Goal: Task Accomplishment & Management: Complete application form

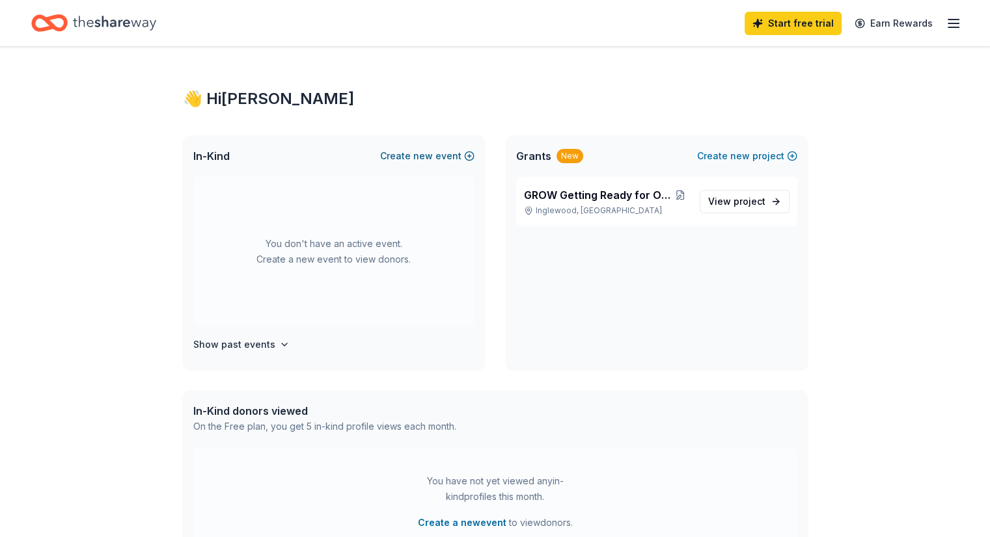
click at [422, 160] on span "new" at bounding box center [423, 156] width 20 height 16
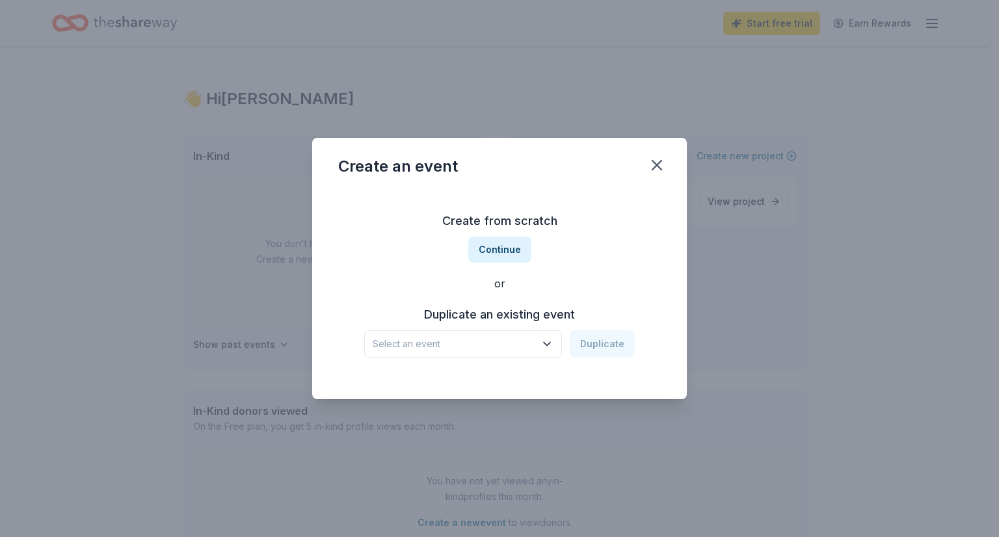
click at [549, 342] on icon "button" at bounding box center [547, 344] width 13 height 13
click at [508, 246] on div "Create from scratch Continue or Duplicate an existing event Select an event Dup…" at bounding box center [499, 284] width 323 height 189
click at [508, 246] on button "Continue" at bounding box center [499, 250] width 63 height 26
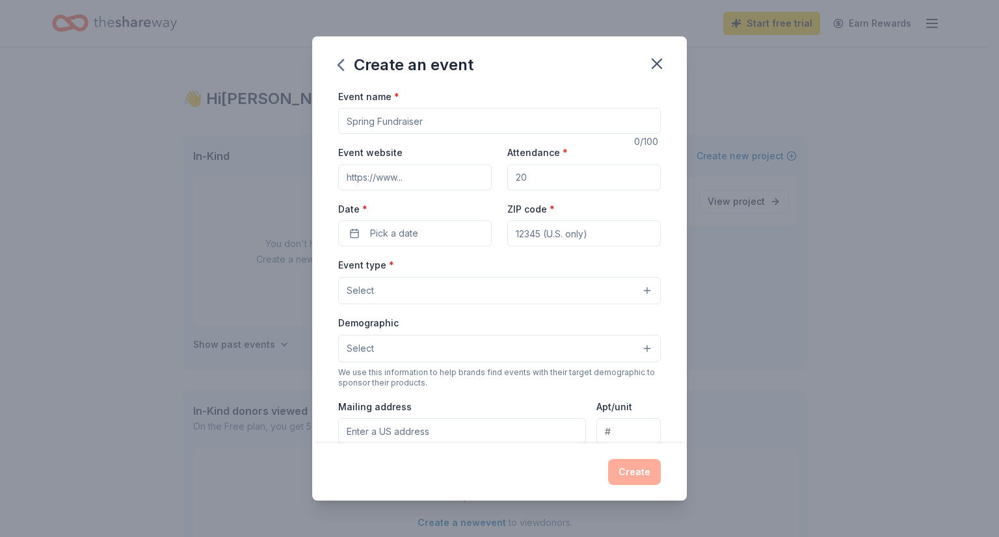
click at [416, 121] on input "Event name *" at bounding box center [499, 121] width 323 height 26
type input "Winter Fundraiser - Mother and Daughter Holiday Brunch"
click at [422, 182] on input "Event website" at bounding box center [415, 178] width 154 height 26
type input "www.beautifuliam.org/events"
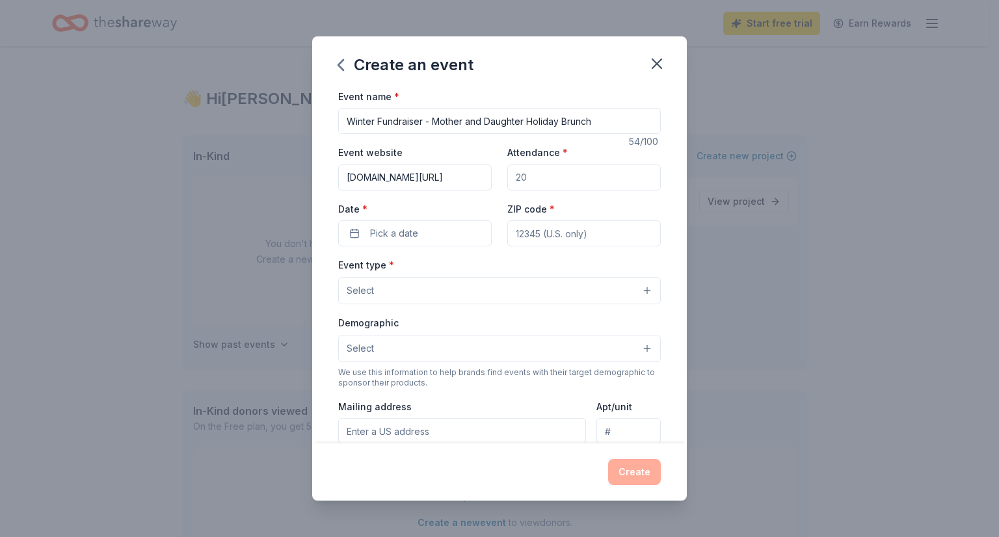
drag, startPoint x: 520, startPoint y: 180, endPoint x: 541, endPoint y: 182, distance: 20.9
click at [541, 182] on input "Attendance *" at bounding box center [584, 178] width 154 height 26
type input "80"
click at [399, 230] on span "Pick a date" at bounding box center [394, 234] width 48 height 16
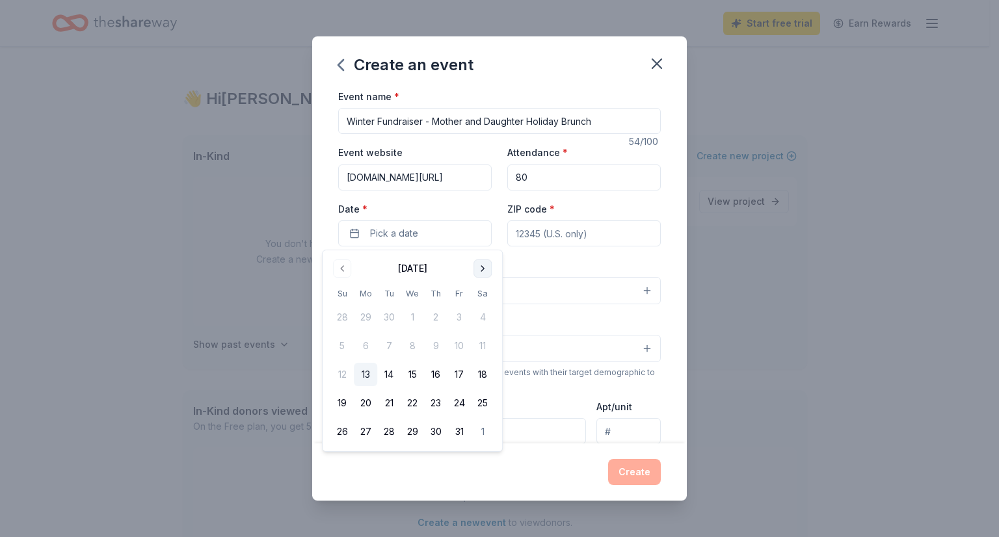
click at [485, 270] on button "Go to next month" at bounding box center [483, 269] width 18 height 18
click at [481, 339] on button "13" at bounding box center [482, 345] width 23 height 23
click at [611, 227] on input "ZIP code *" at bounding box center [584, 234] width 154 height 26
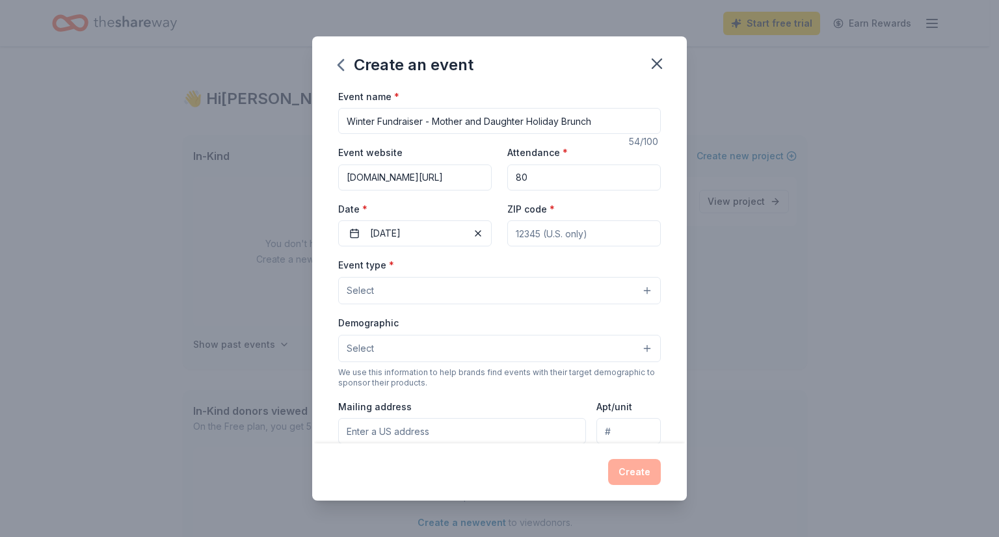
type input "90302"
type input "819 W. Beach Aveneue 3"
click at [416, 295] on button "Select" at bounding box center [499, 290] width 323 height 27
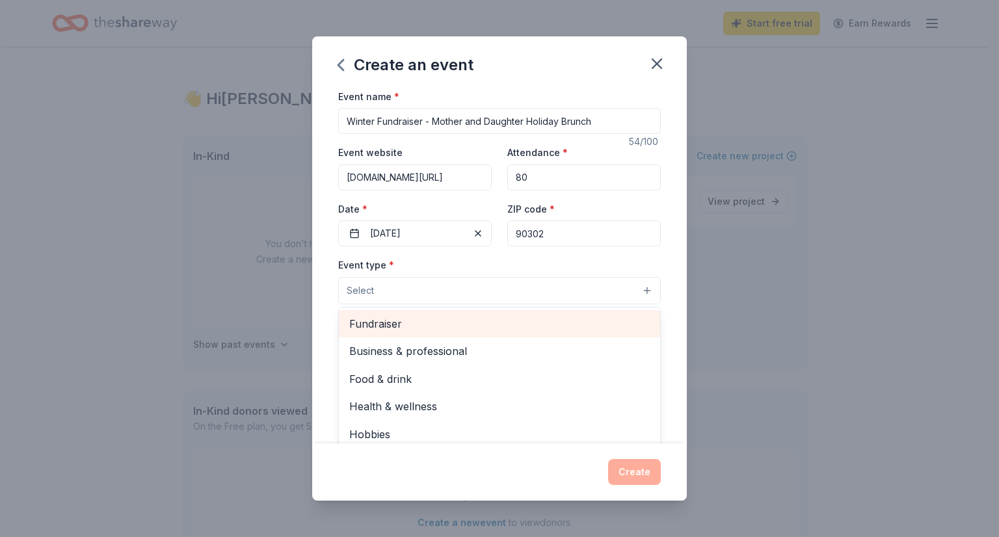
click at [414, 327] on span "Fundraiser" at bounding box center [499, 324] width 301 height 17
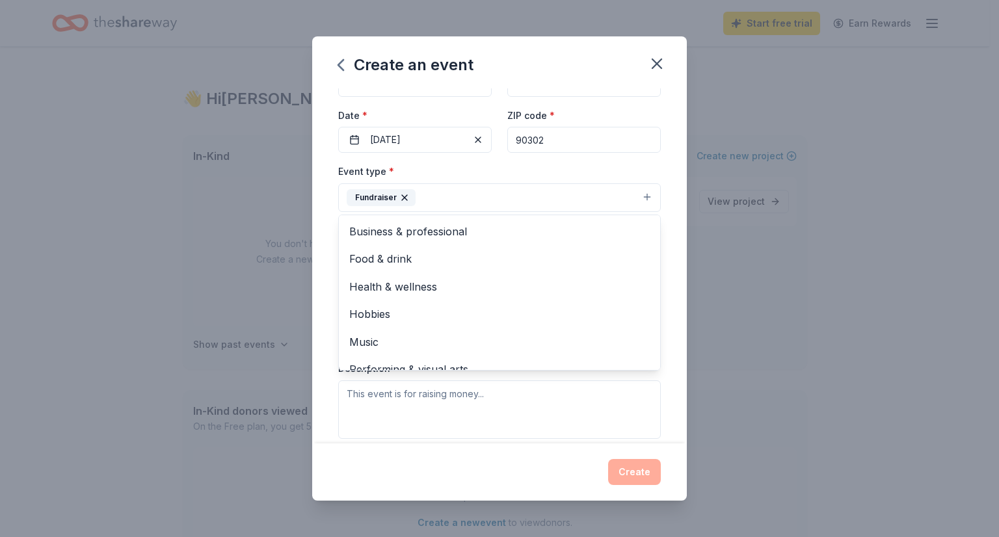
scroll to position [16, 0]
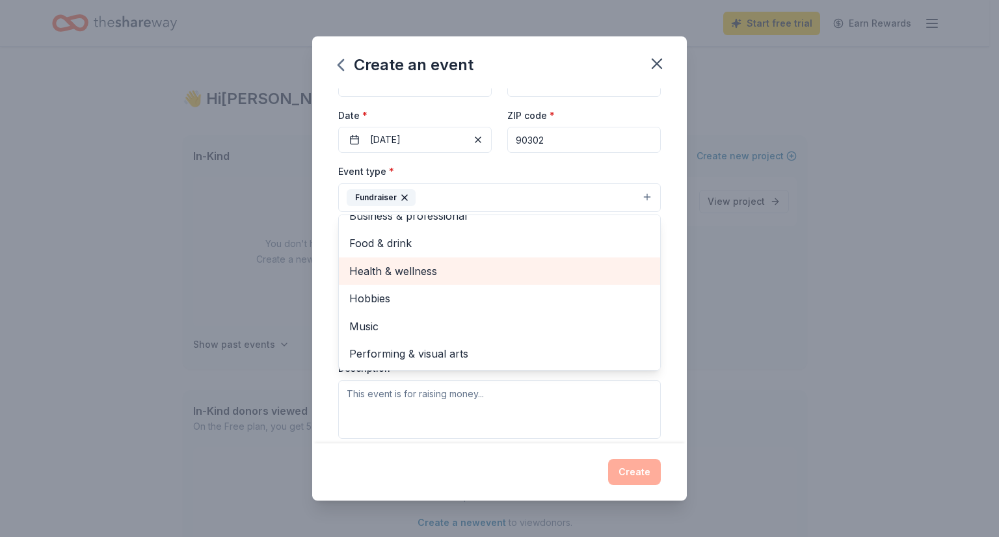
click at [376, 279] on span "Health & wellness" at bounding box center [499, 271] width 301 height 17
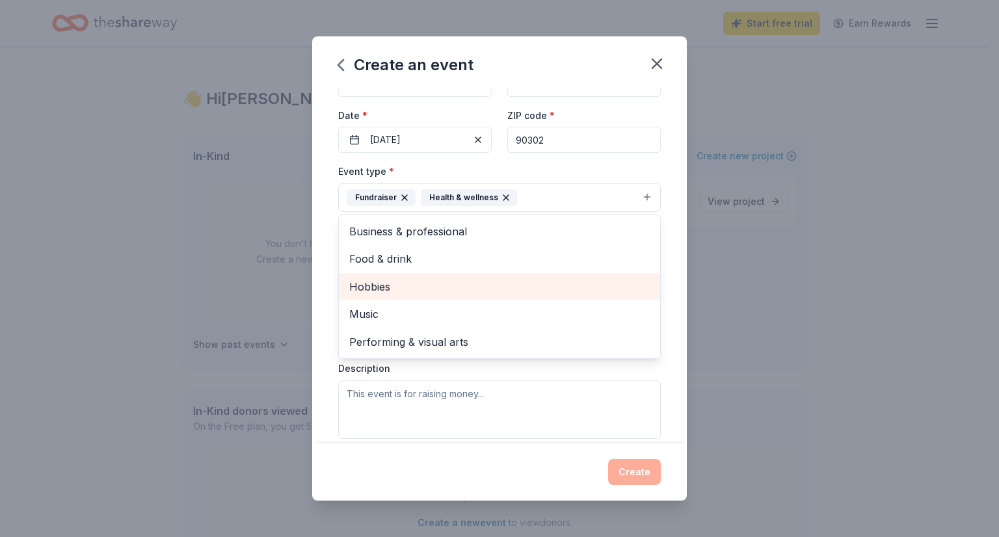
scroll to position [0, 0]
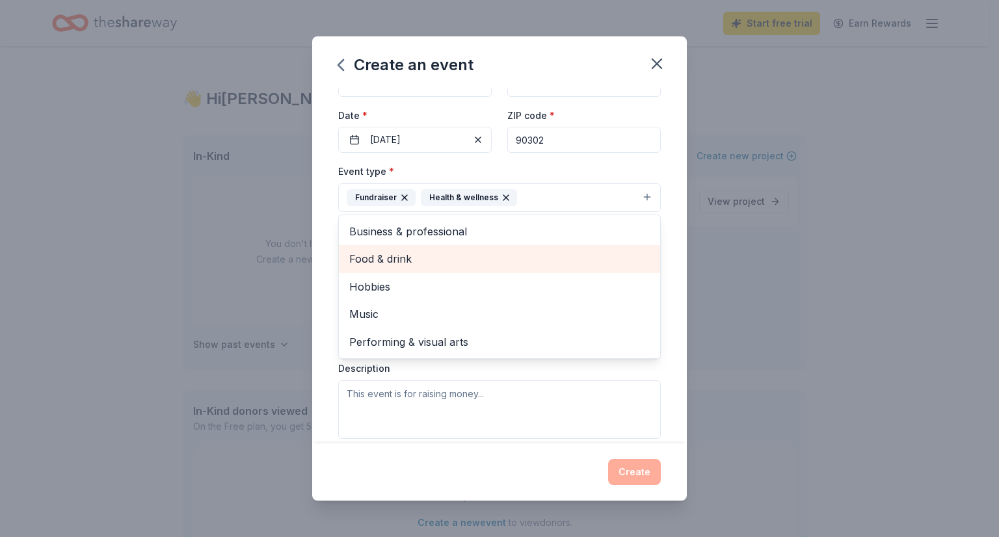
click at [390, 256] on span "Food & drink" at bounding box center [499, 258] width 301 height 17
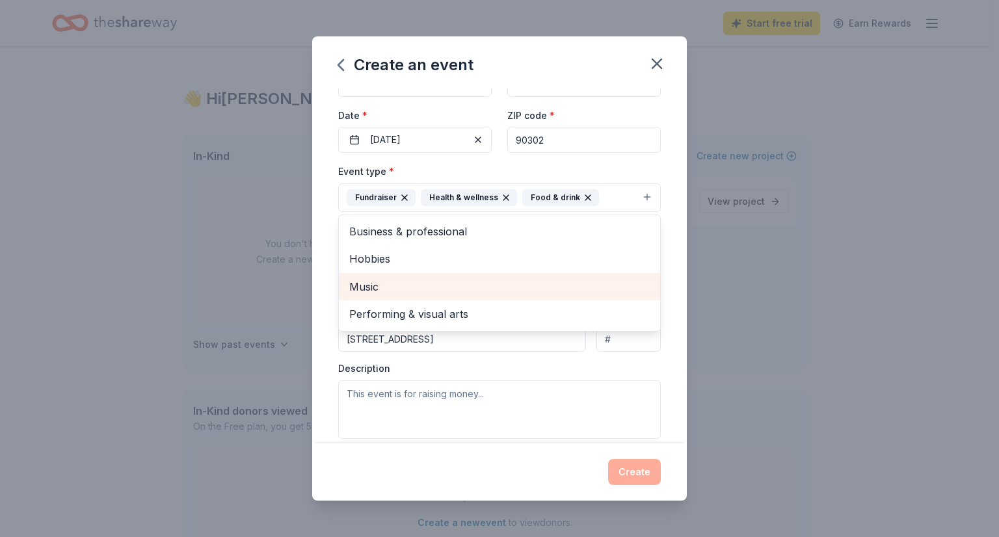
click at [364, 291] on span "Music" at bounding box center [499, 286] width 301 height 17
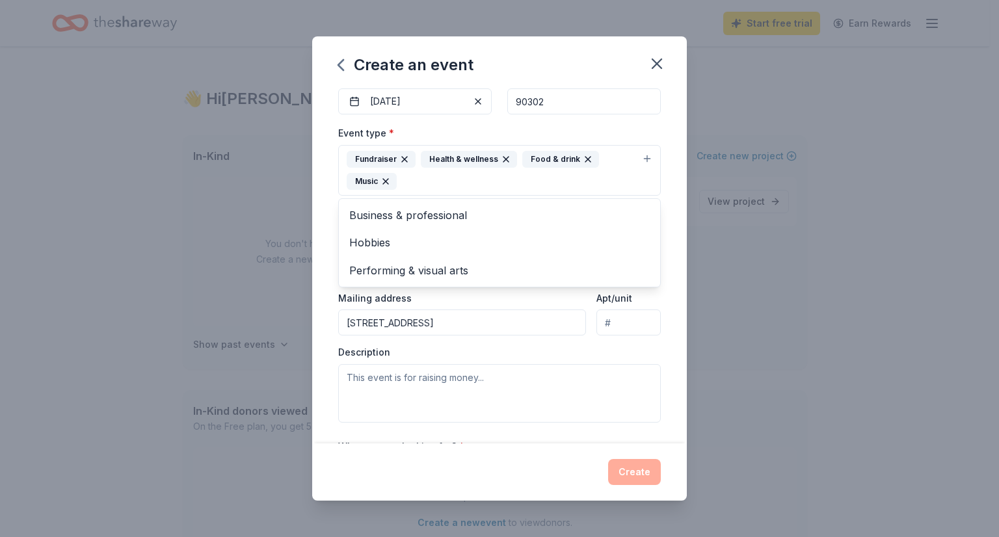
scroll to position [152, 0]
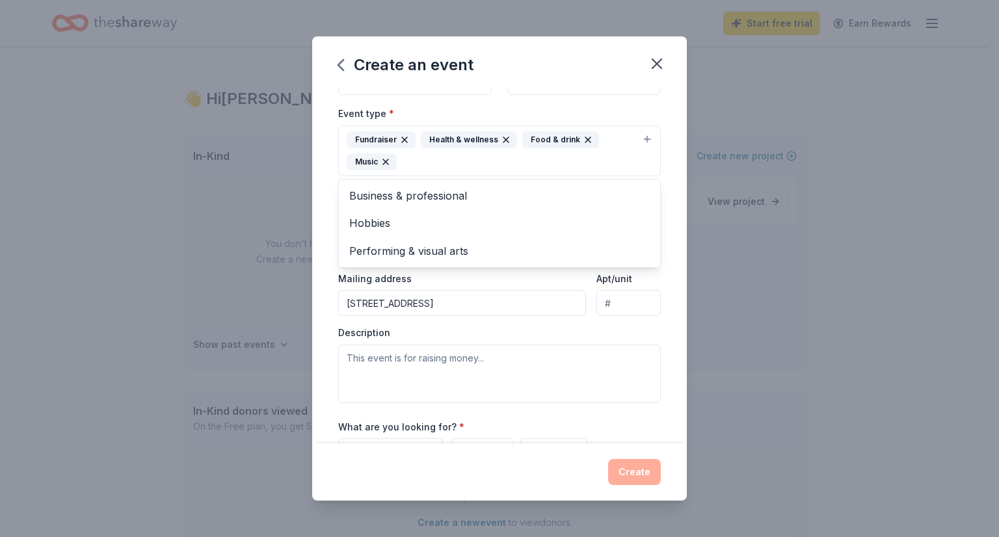
click at [664, 279] on div "Event name * Winter Fundraiser - Mother and Daughter Holiday Brunch 54 /100 Eve…" at bounding box center [499, 266] width 375 height 356
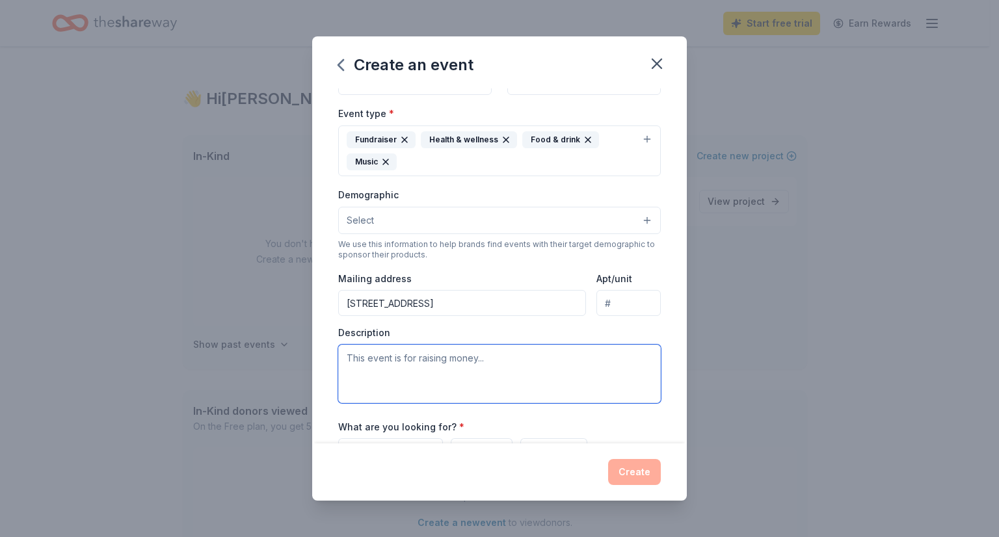
click at [429, 363] on textarea at bounding box center [499, 374] width 323 height 59
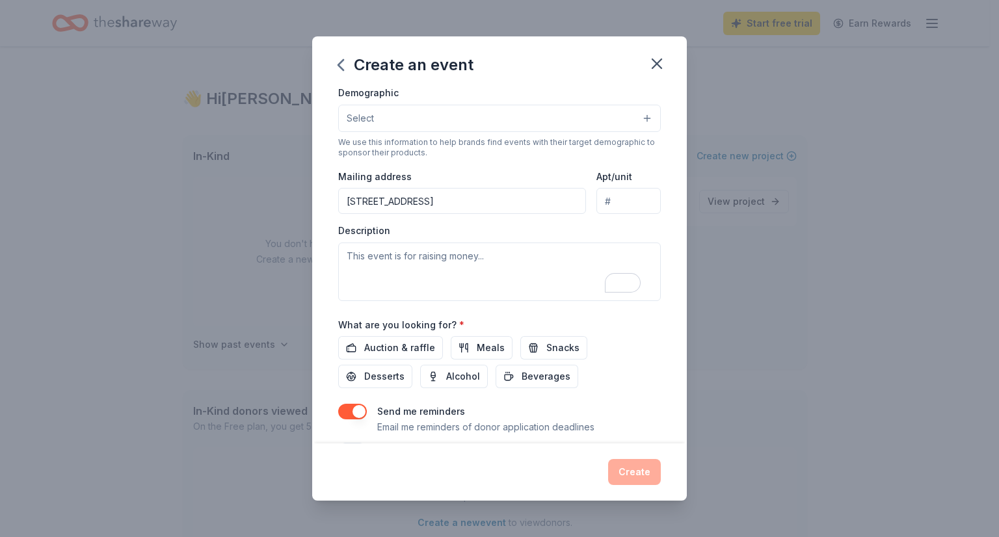
scroll to position [257, 0]
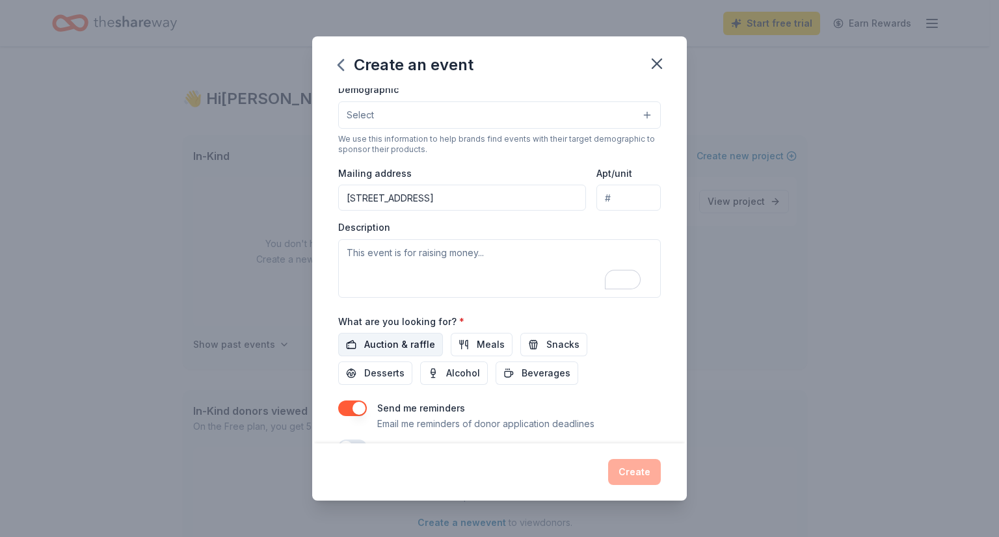
click at [394, 341] on span "Auction & raffle" at bounding box center [399, 345] width 71 height 16
click at [391, 376] on span "Desserts" at bounding box center [384, 374] width 40 height 16
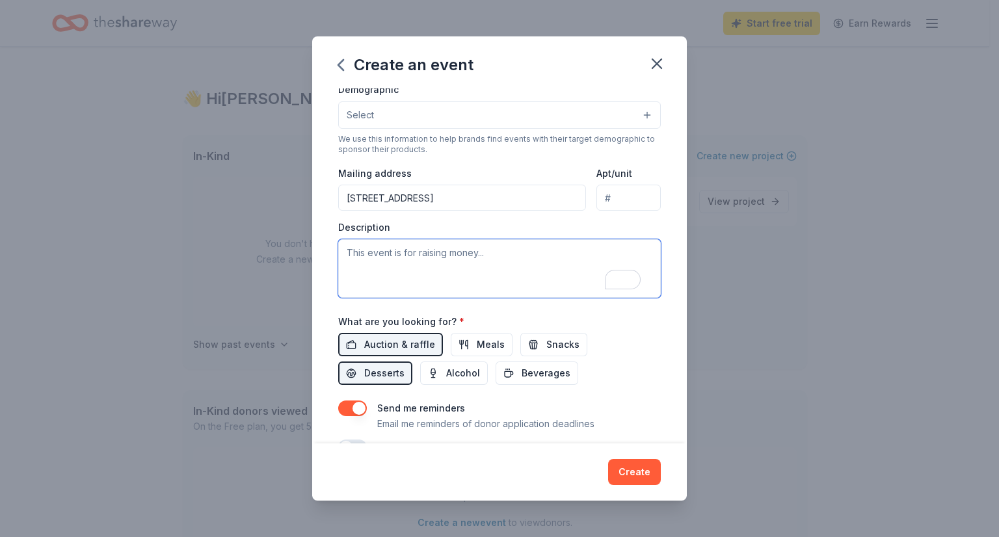
click at [398, 254] on textarea "To enrich screen reader interactions, please activate Accessibility in Grammarl…" at bounding box center [499, 268] width 323 height 59
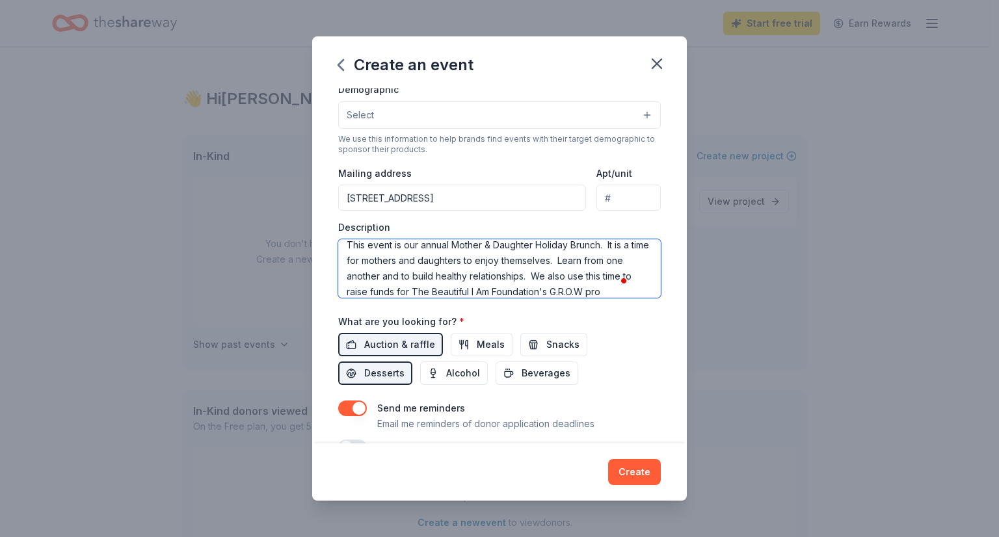
scroll to position [23, 0]
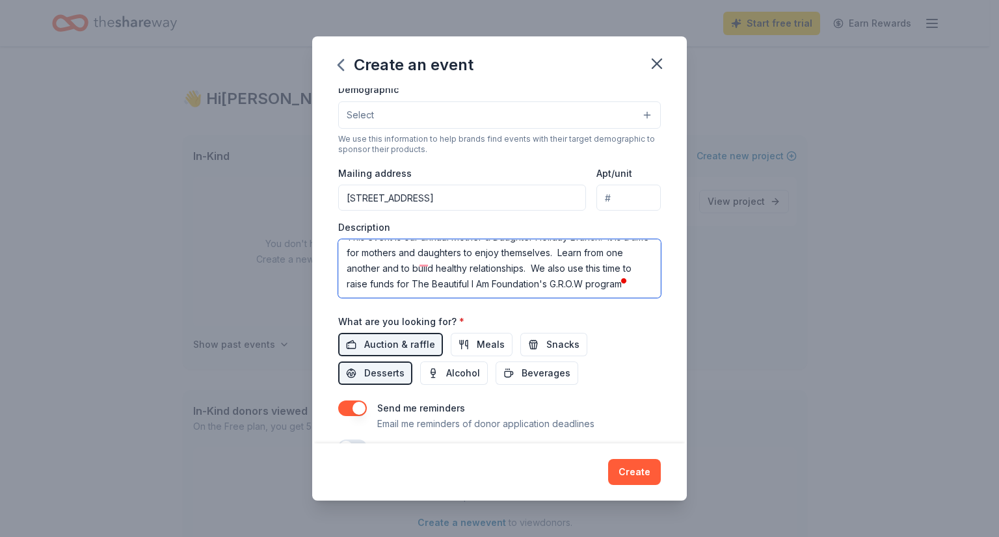
click at [581, 276] on textarea "This event is our annual Mother & Daughter Holiday Brunch. It is a time for mot…" at bounding box center [499, 268] width 323 height 59
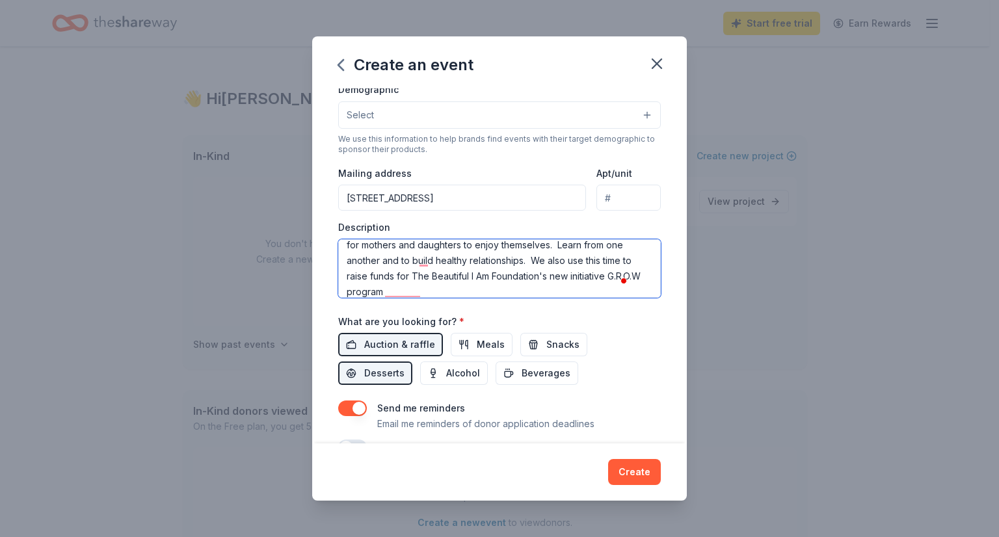
click at [461, 289] on textarea "This event is our annual Mother & Daughter Holiday Brunch. It is a time for mot…" at bounding box center [499, 268] width 323 height 59
click at [468, 292] on textarea "This event is our annual Mother & Daughter Holiday Brunch. It is a time for mot…" at bounding box center [499, 268] width 323 height 59
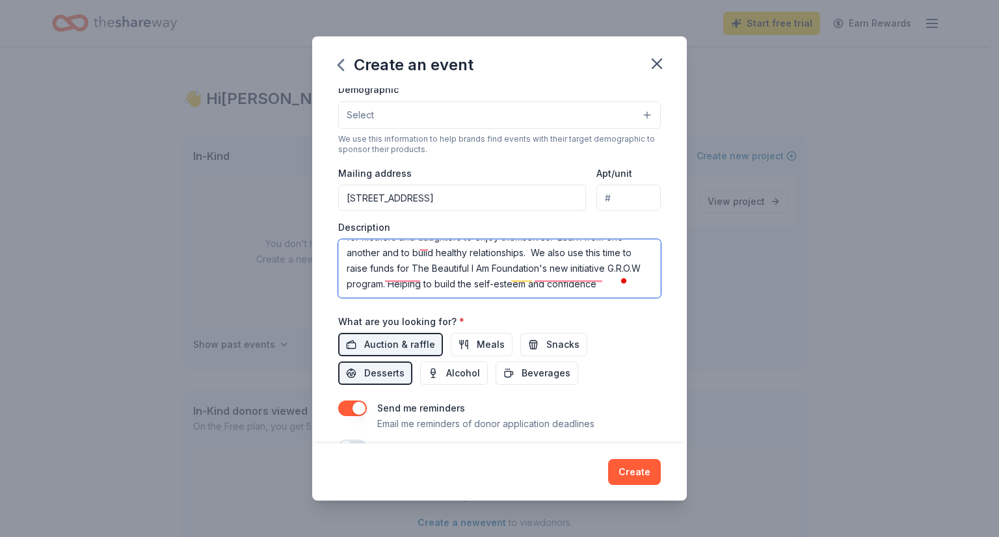
click at [496, 275] on textarea "This event is our annual Mother & Daughter Holiday Brunch. It is a time for mot…" at bounding box center [499, 268] width 323 height 59
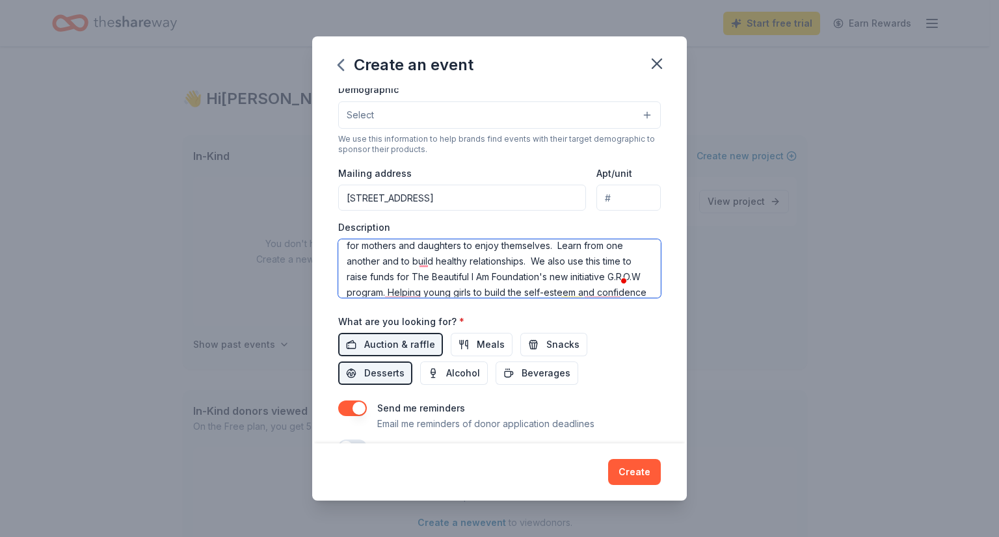
scroll to position [0, 0]
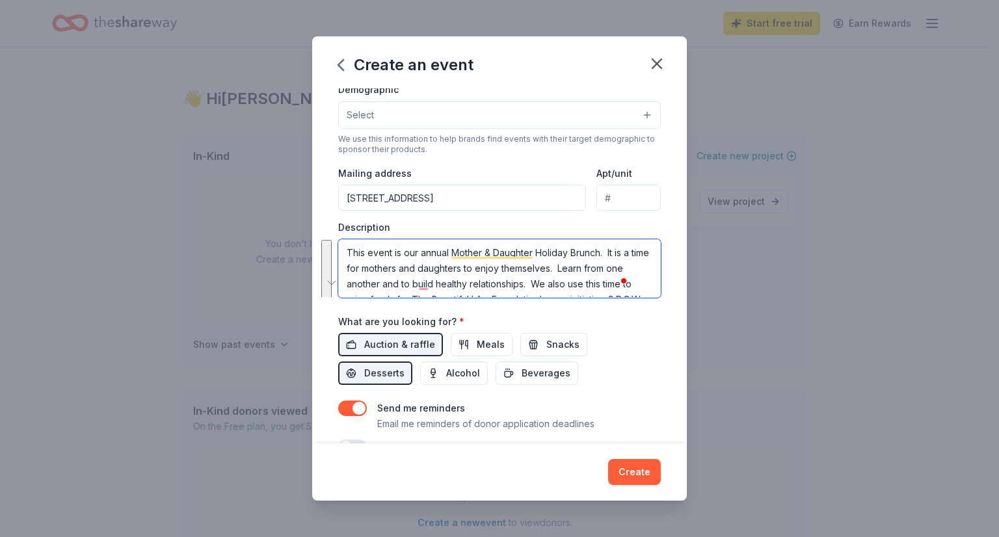
drag, startPoint x: 450, startPoint y: 293, endPoint x: 335, endPoint y: 241, distance: 126.1
click at [335, 241] on div "Event name * Winter Fundraiser - Mother and Daughter Holiday Brunch 54 /100 Eve…" at bounding box center [499, 266] width 375 height 356
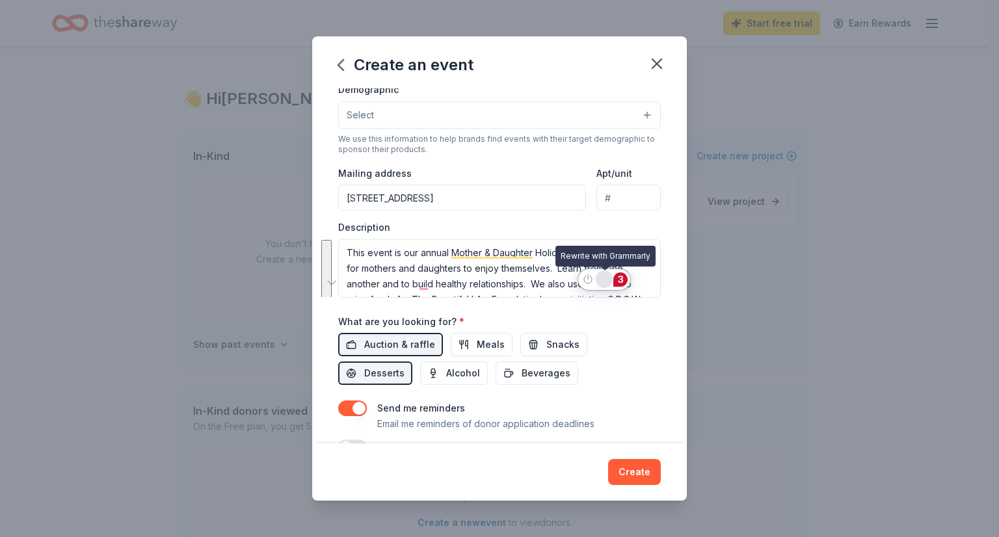
click at [598, 279] on div "Rewrite with Grammarly" at bounding box center [604, 279] width 14 height 15
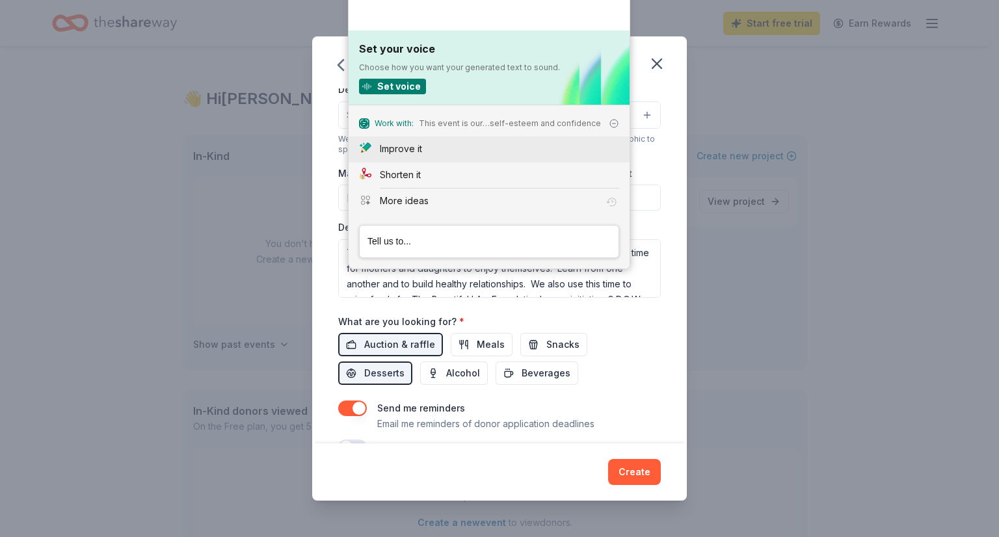
click at [435, 144] on div "Improve it" at bounding box center [499, 149] width 239 height 14
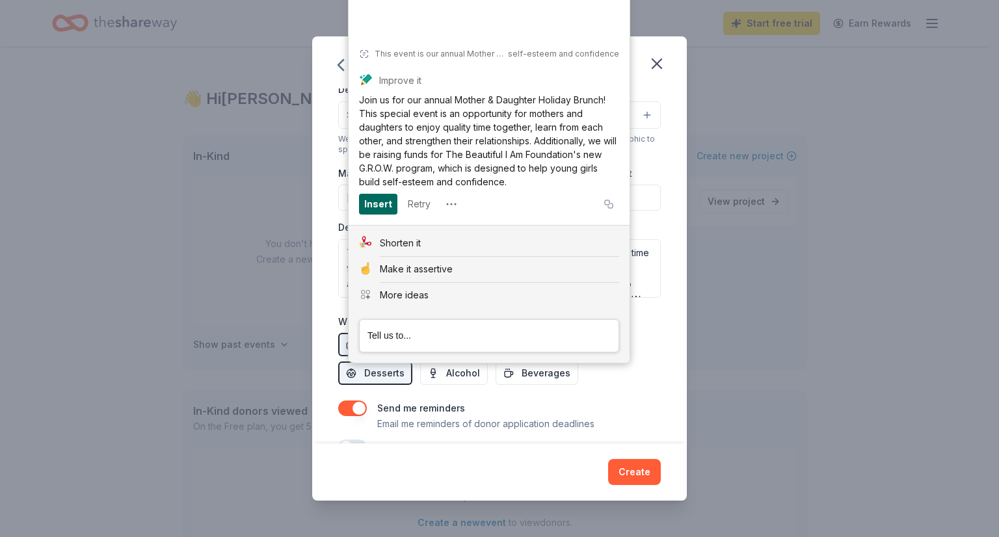
click at [383, 206] on div "Insert" at bounding box center [378, 204] width 28 height 21
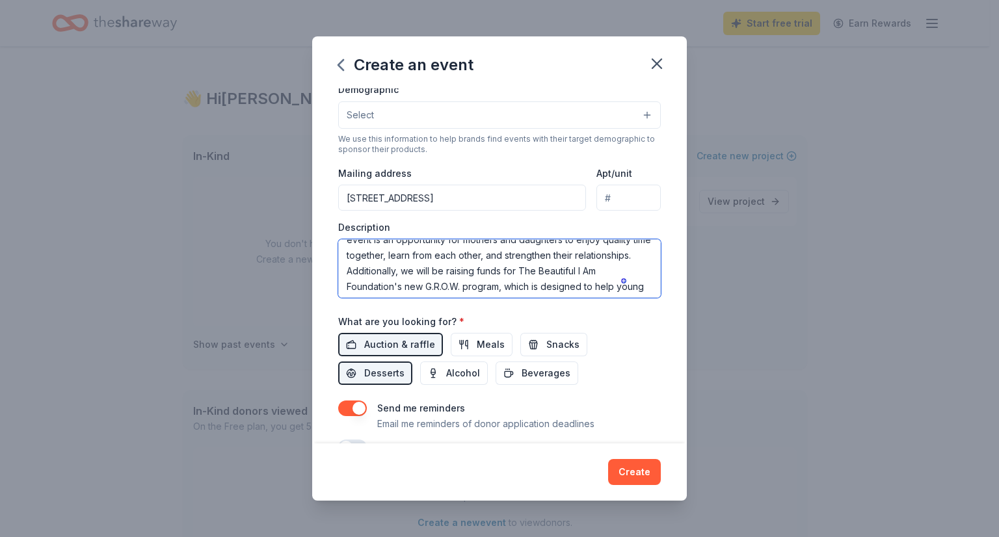
scroll to position [36, 0]
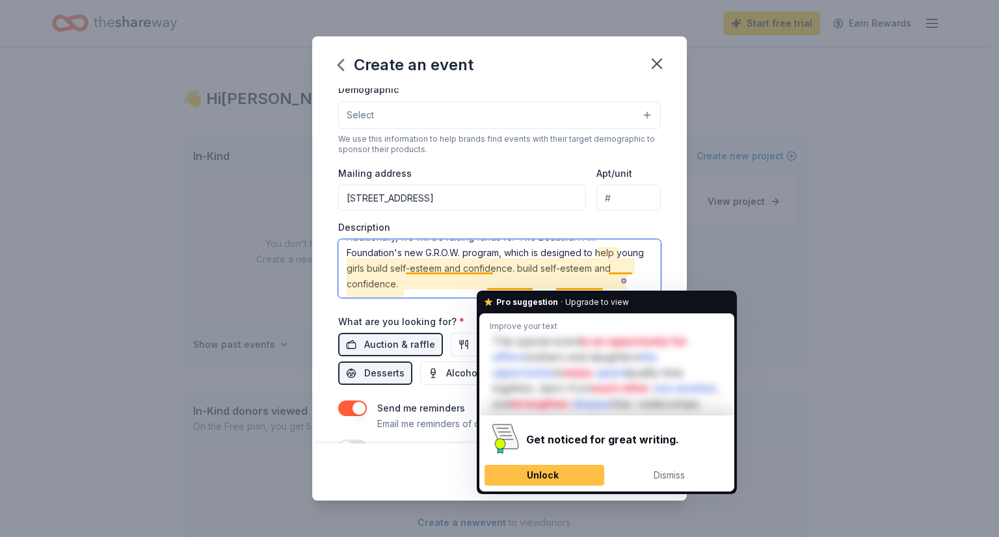
click at [503, 287] on textarea "Join us for our annual Mother & Daughter Holiday Brunch! This special event is …" at bounding box center [499, 268] width 323 height 59
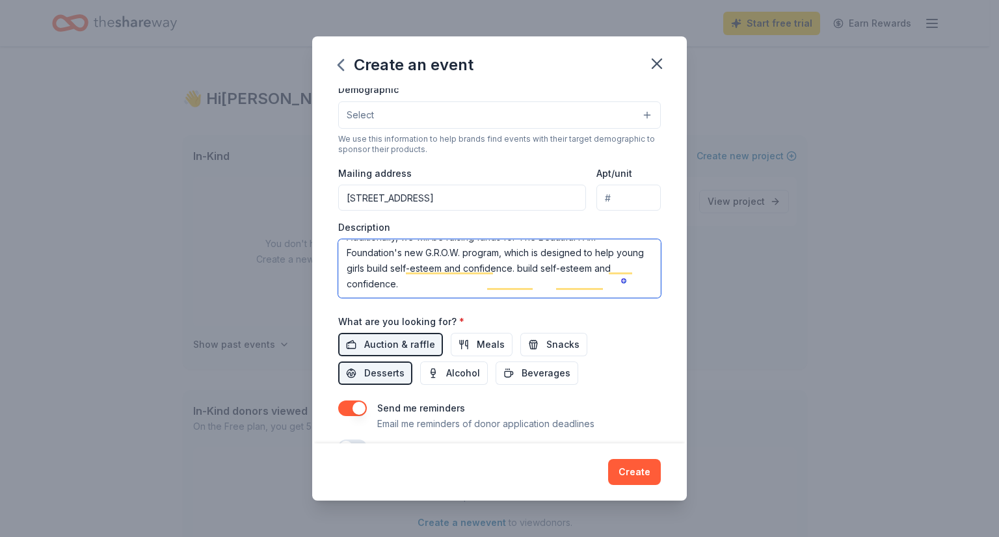
drag, startPoint x: 503, startPoint y: 287, endPoint x: 337, endPoint y: 298, distance: 166.3
click at [337, 298] on div "Event name * Winter Fundraiser - Mother and Daughter Holiday Brunch 54 /100 Eve…" at bounding box center [499, 266] width 375 height 356
type textarea "Join us for our annual Mother & Daughter Holiday Brunch! This special event is …"
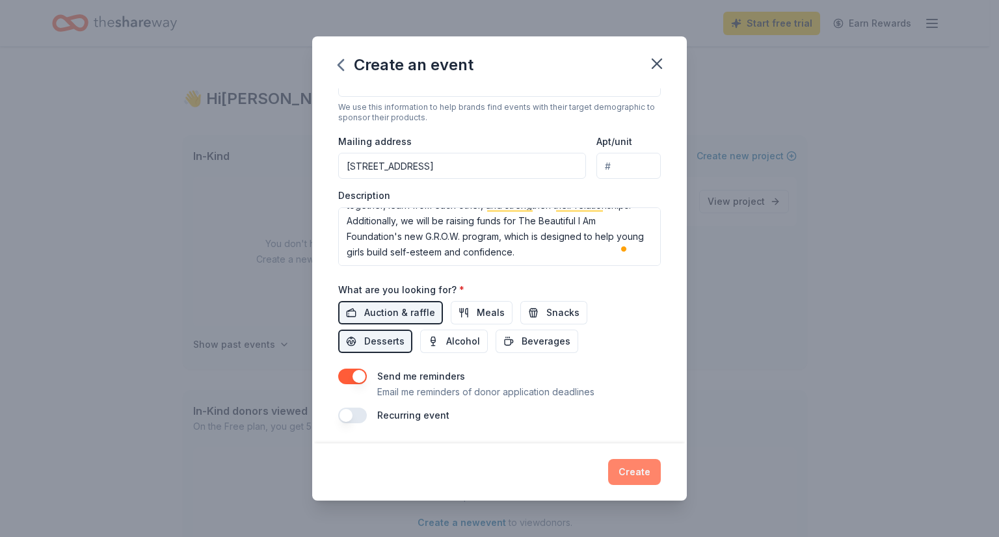
click at [627, 474] on button "Create" at bounding box center [634, 472] width 53 height 26
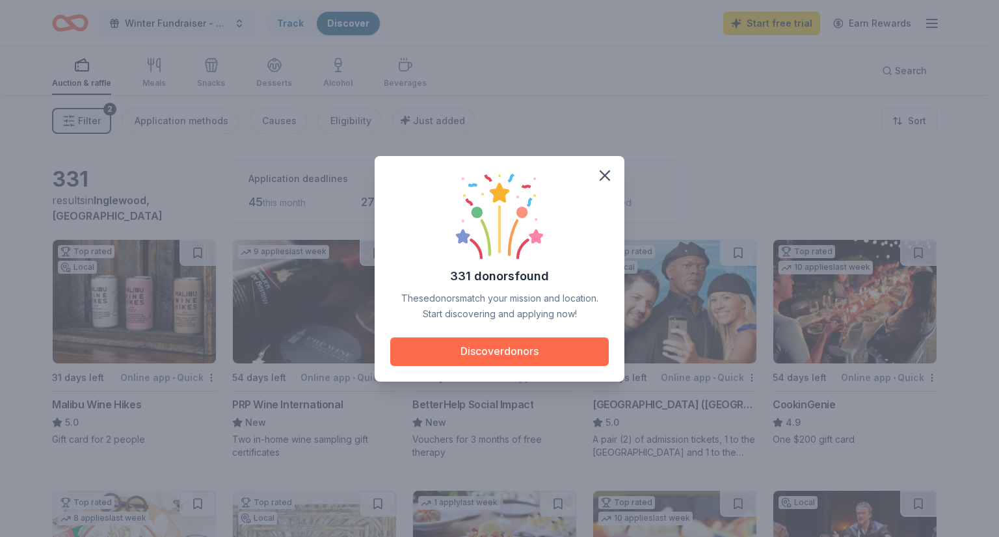
click at [544, 351] on button "Discover donors" at bounding box center [499, 352] width 219 height 29
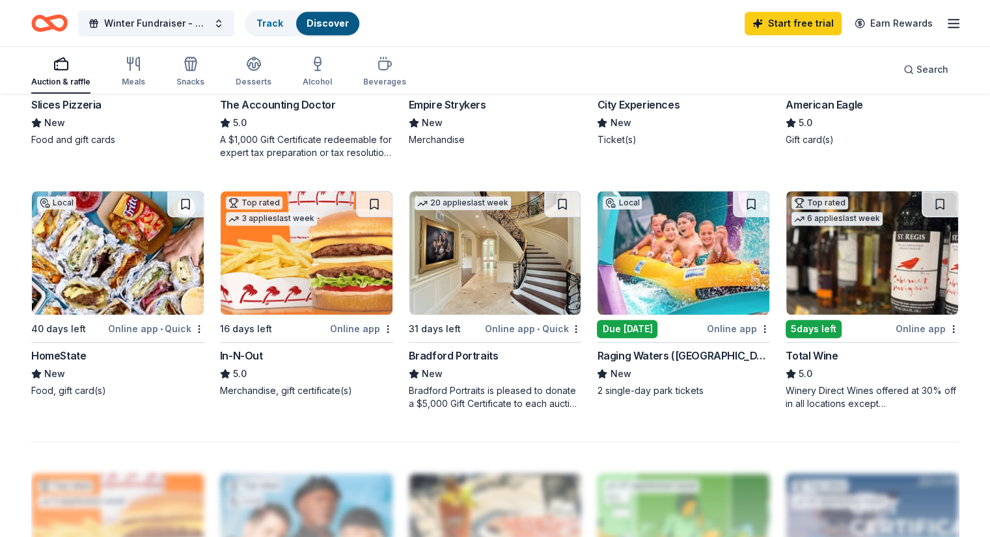
scroll to position [762, 0]
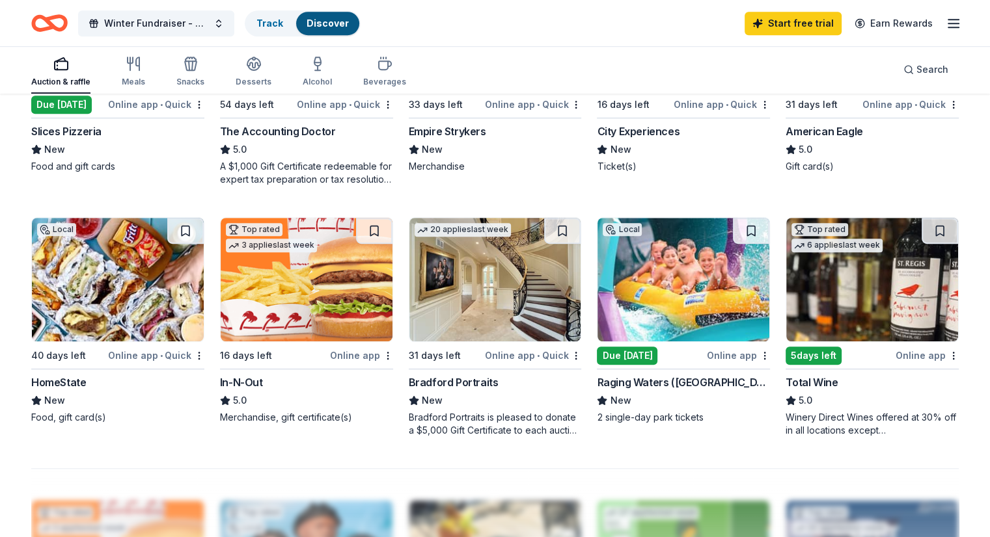
click at [308, 263] on img at bounding box center [307, 280] width 172 height 124
click at [1, 103] on div "331 results in Inglewood, CA Application deadlines 45 this month 276 in Novembe…" at bounding box center [495, 162] width 990 height 1658
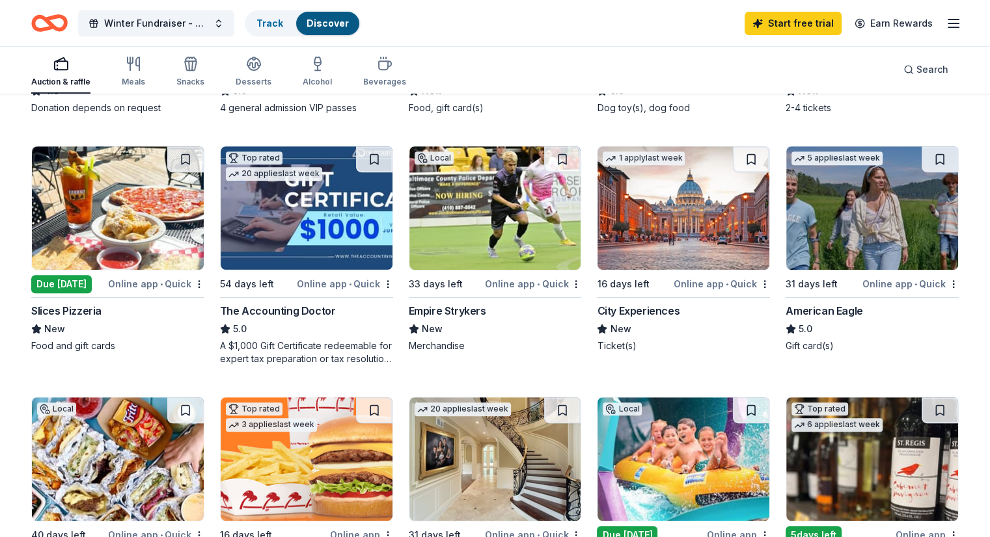
scroll to position [567, 0]
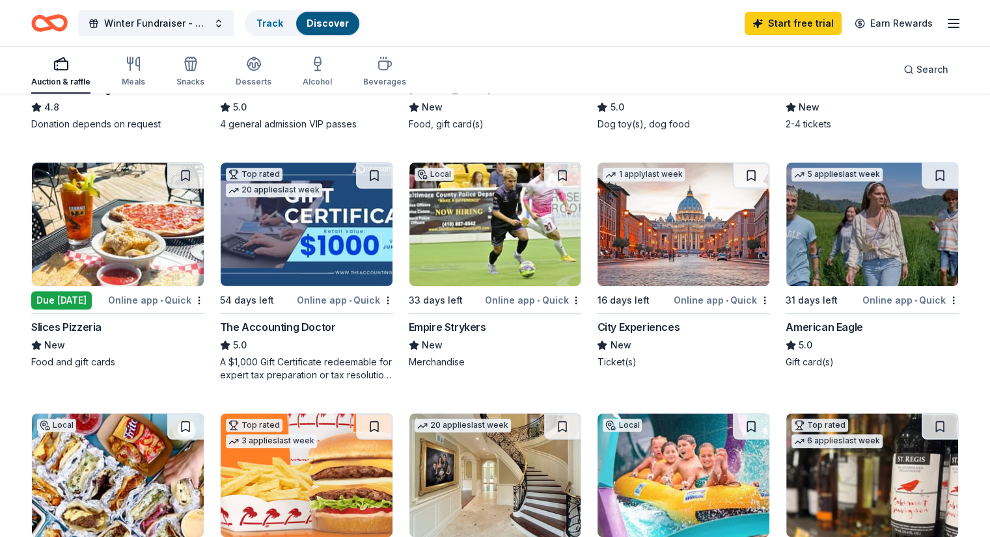
click at [835, 222] on img at bounding box center [872, 225] width 172 height 124
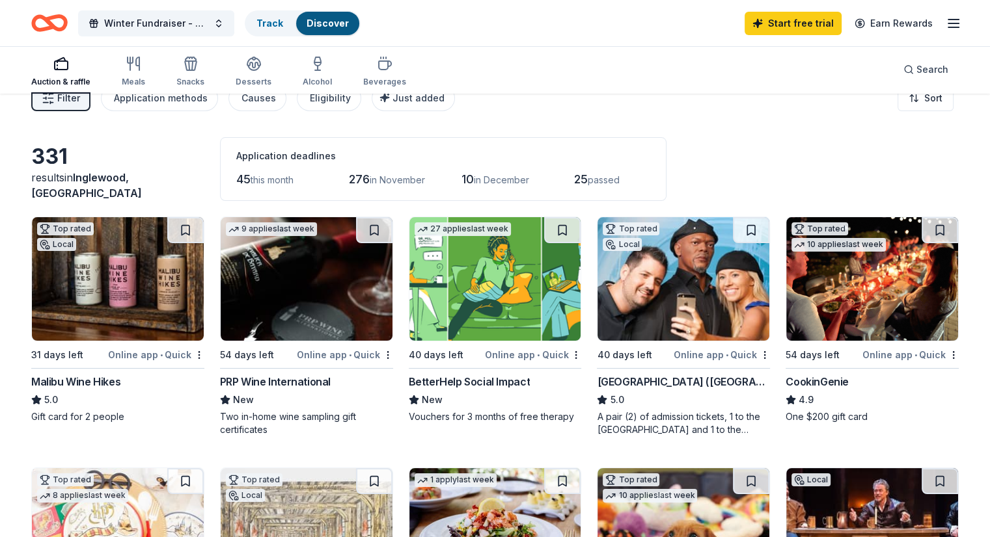
scroll to position [0, 0]
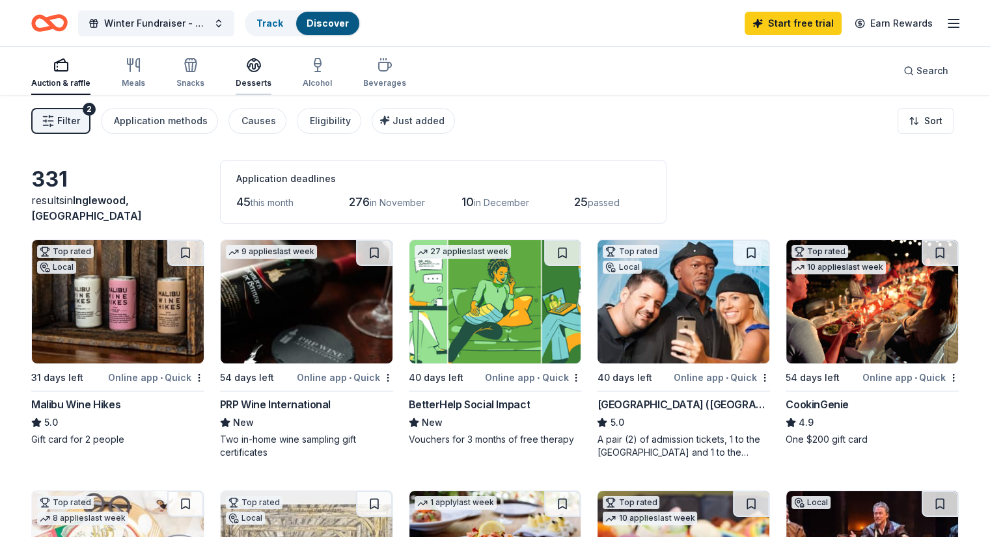
click at [270, 73] on div "Desserts" at bounding box center [254, 72] width 36 height 31
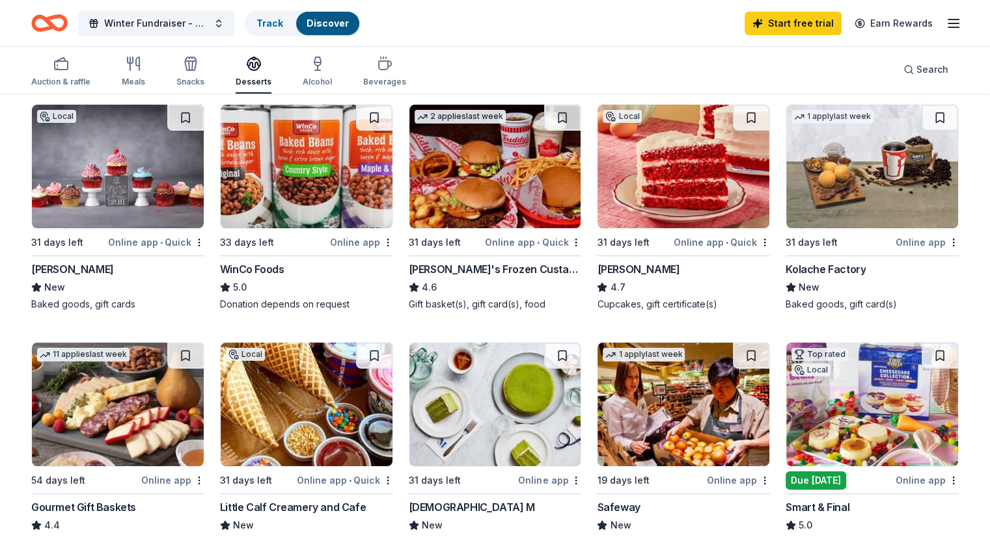
scroll to position [70, 0]
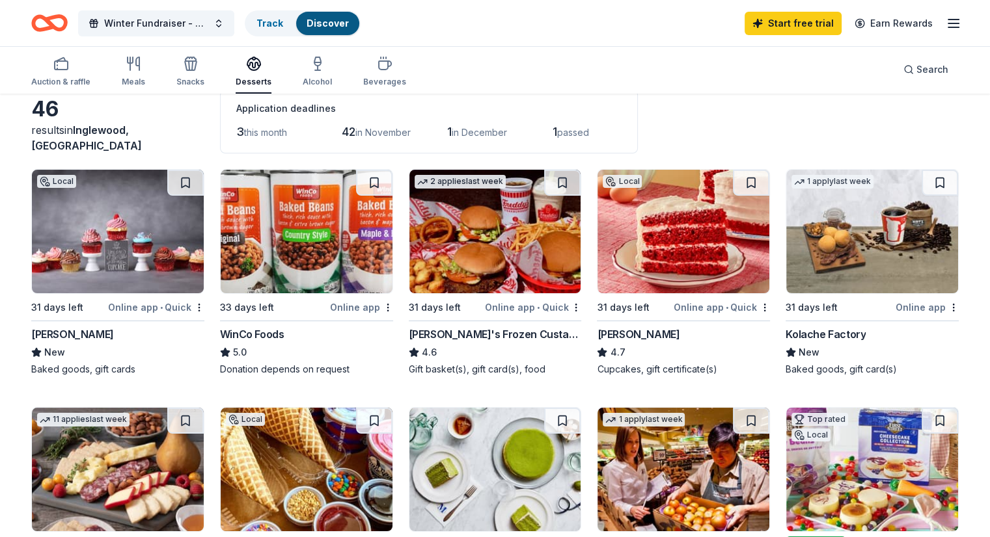
click at [656, 236] on img at bounding box center [683, 232] width 172 height 124
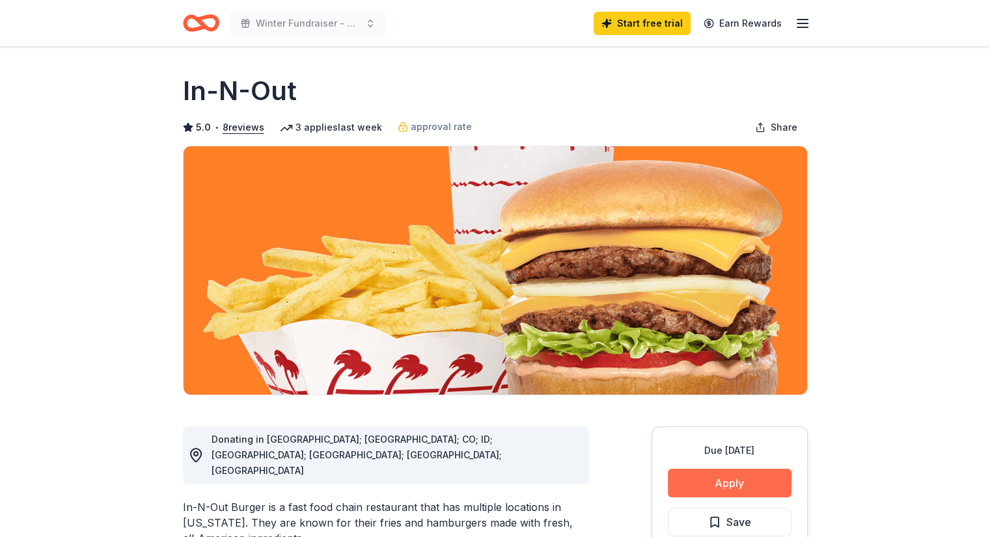
click at [712, 482] on button "Apply" at bounding box center [729, 483] width 124 height 29
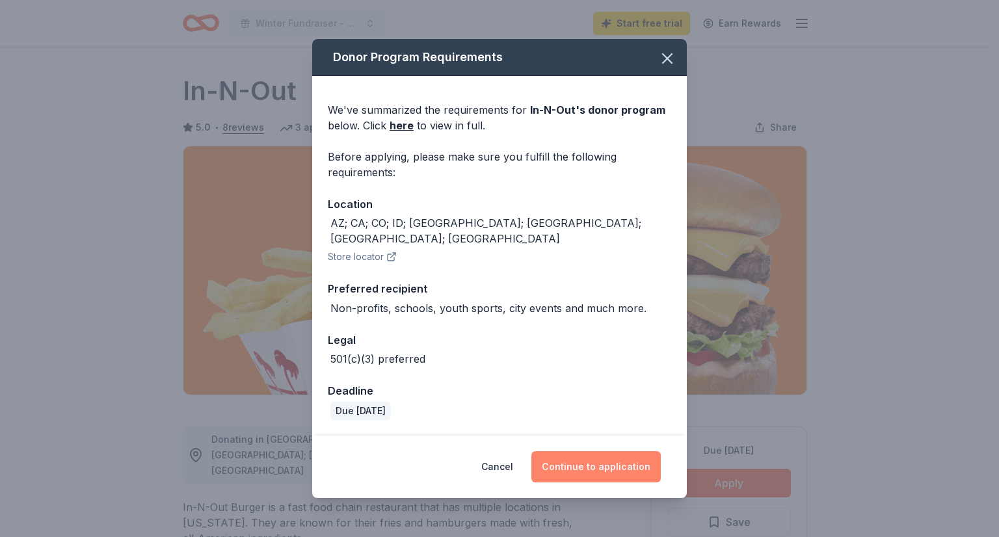
click at [604, 463] on button "Continue to application" at bounding box center [596, 466] width 129 height 31
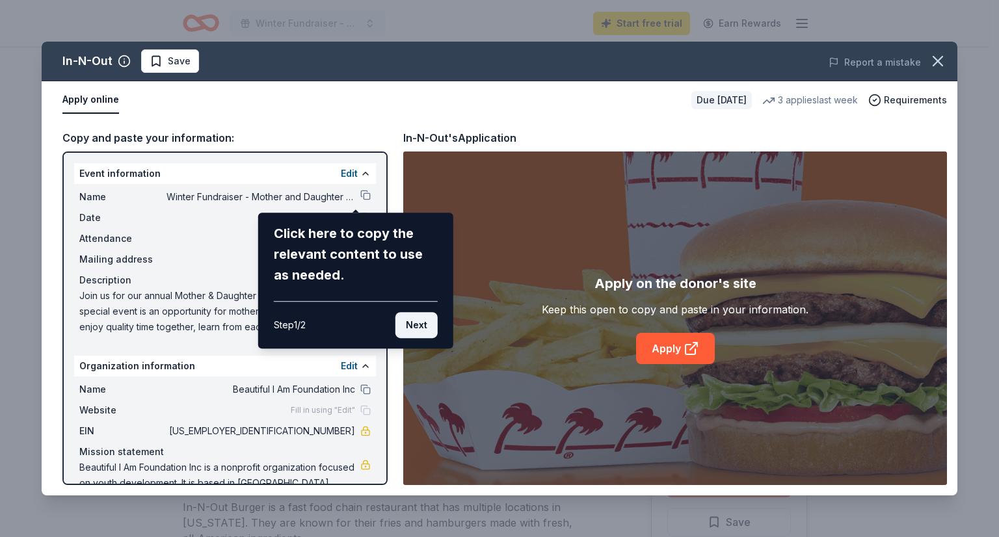
click at [416, 331] on button "Next" at bounding box center [417, 325] width 42 height 26
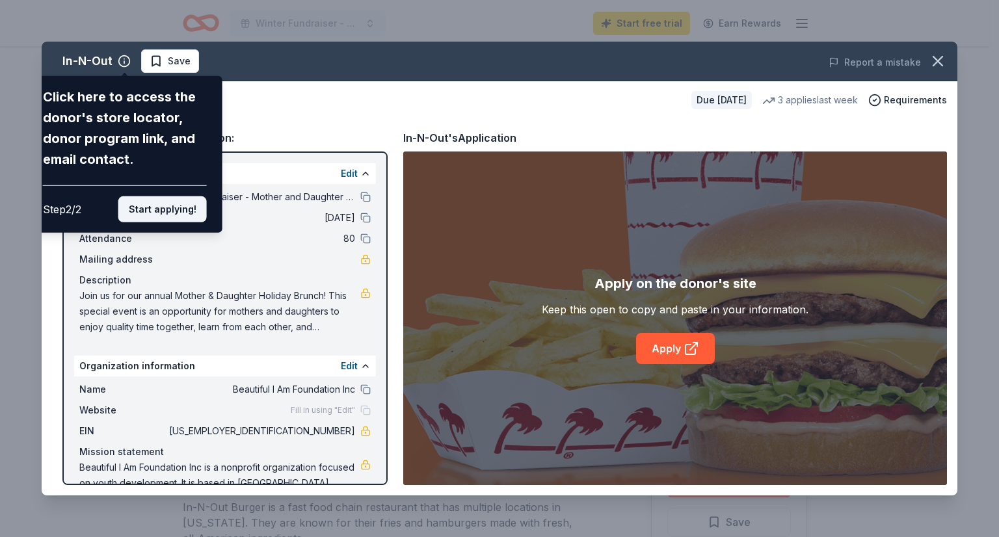
click at [149, 217] on button "Start applying!" at bounding box center [162, 209] width 88 height 26
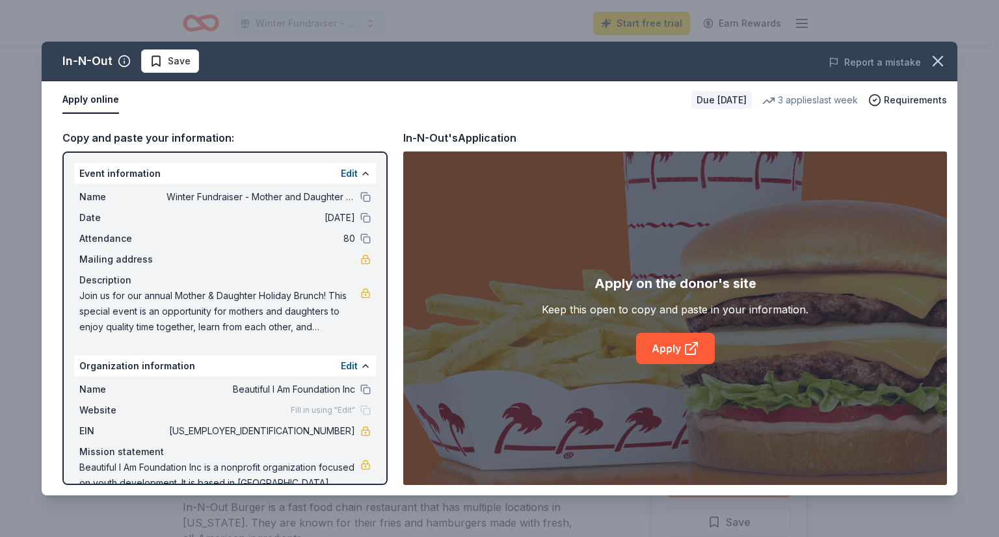
drag, startPoint x: 381, startPoint y: 256, endPoint x: 377, endPoint y: 311, distance: 55.4
click at [377, 311] on div "In-N-Out Save Report a mistake Apply online Due in 16 days 3 applies last week …" at bounding box center [500, 269] width 916 height 454
drag, startPoint x: 382, startPoint y: 301, endPoint x: 381, endPoint y: 349, distance: 48.8
click at [381, 349] on div "In-N-Out Save Report a mistake Apply online Due in 16 days 3 applies last week …" at bounding box center [500, 269] width 916 height 454
click at [382, 479] on div "In-N-Out Save Report a mistake Apply online Due in 16 days 3 applies last week …" at bounding box center [500, 269] width 916 height 454
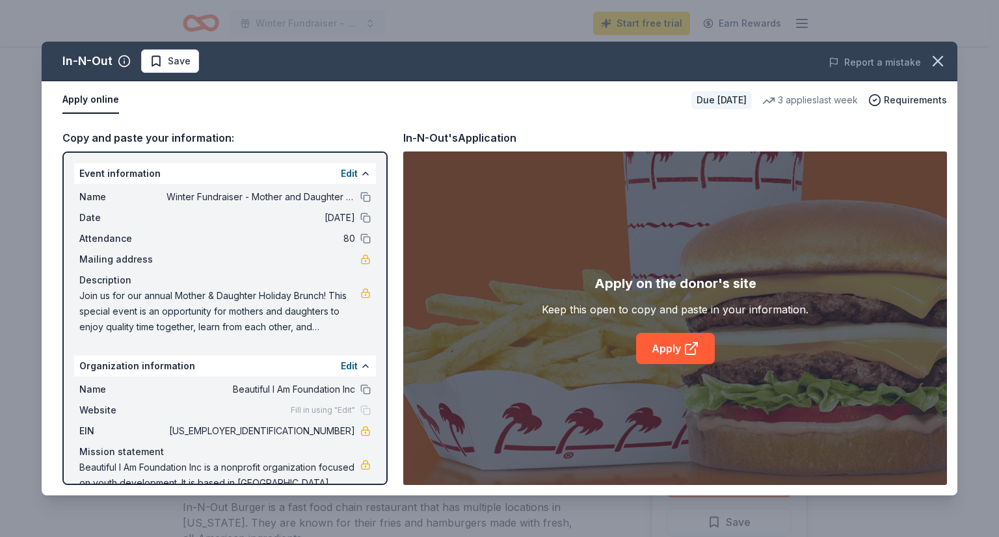
click at [382, 479] on div "In-N-Out Save Report a mistake Apply online Due in 16 days 3 applies last week …" at bounding box center [500, 269] width 916 height 454
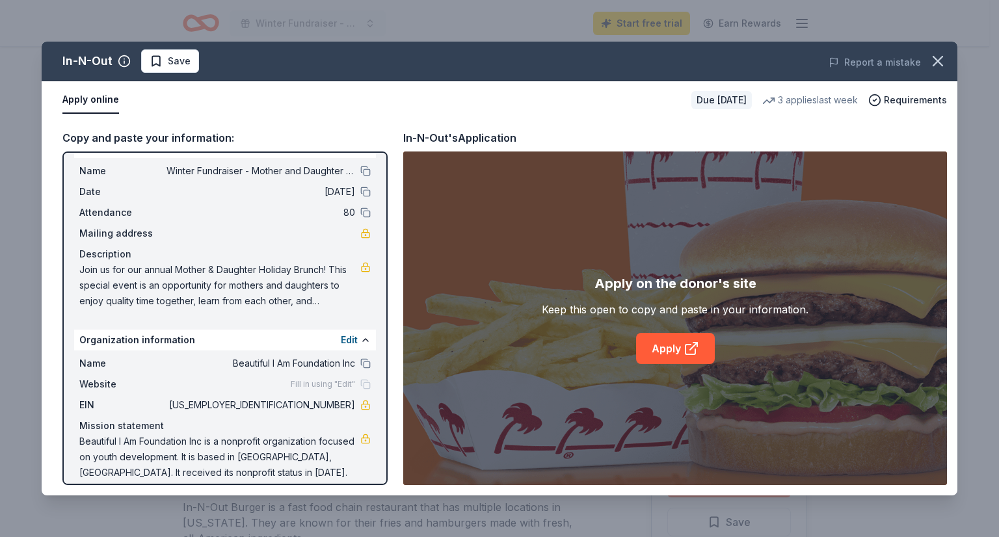
scroll to position [38, 0]
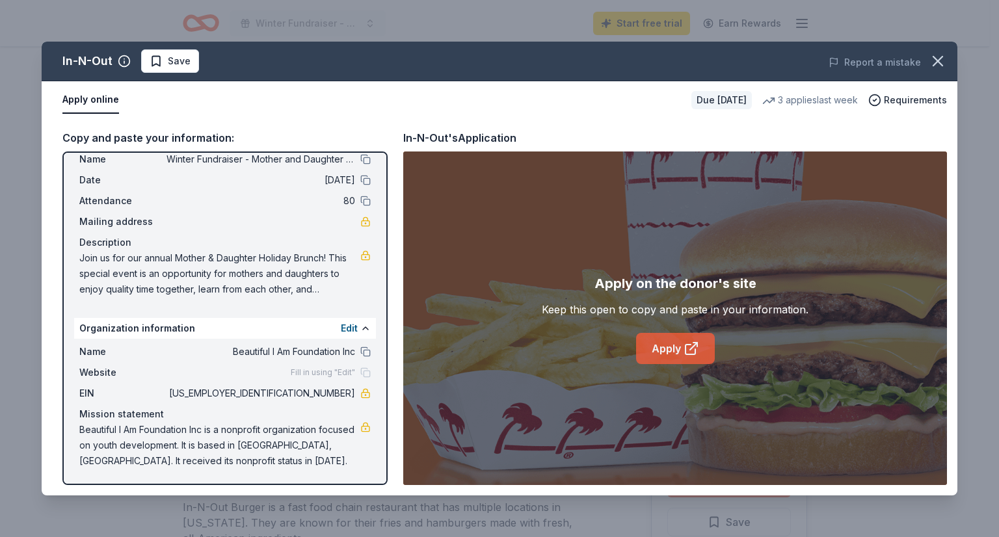
click at [669, 343] on link "Apply" at bounding box center [675, 348] width 79 height 31
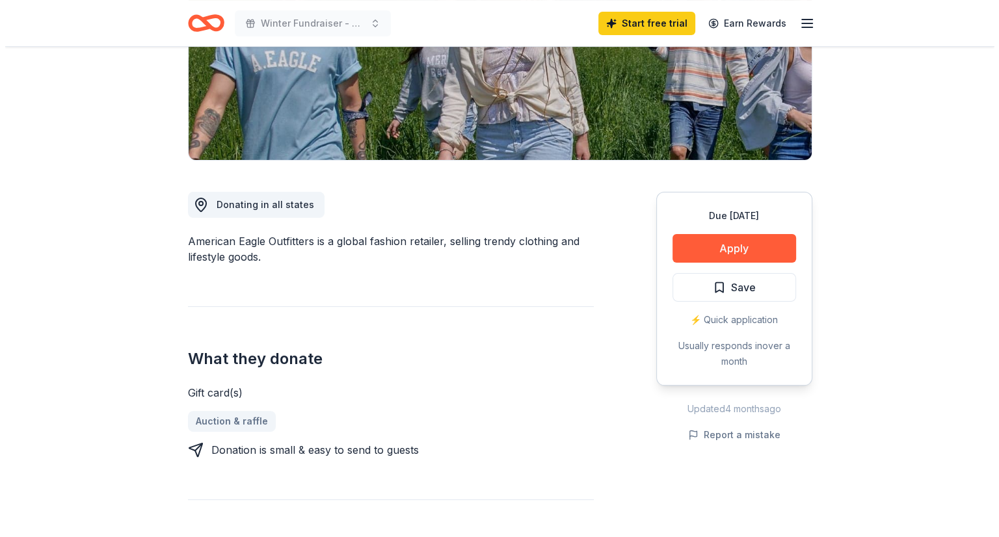
scroll to position [233, 0]
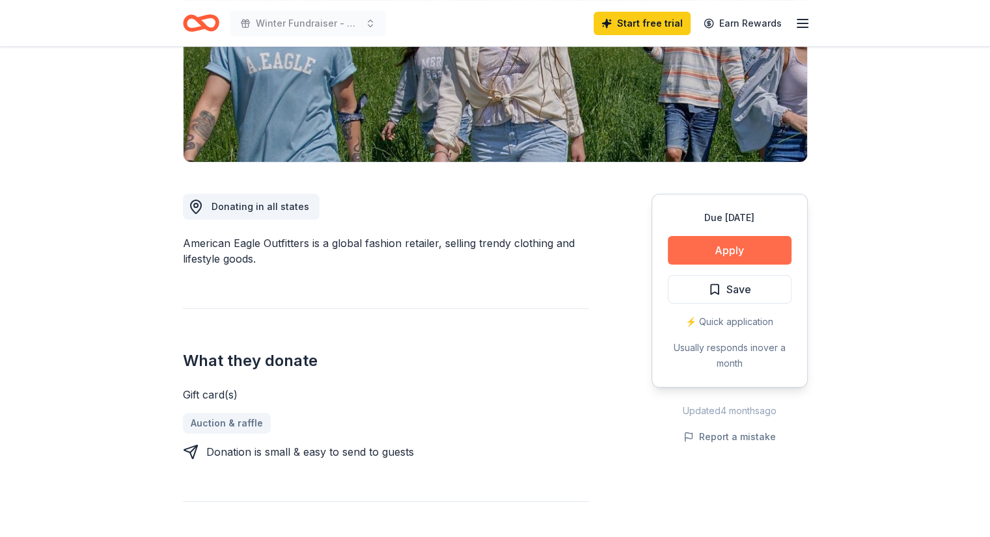
click at [728, 248] on button "Apply" at bounding box center [729, 250] width 124 height 29
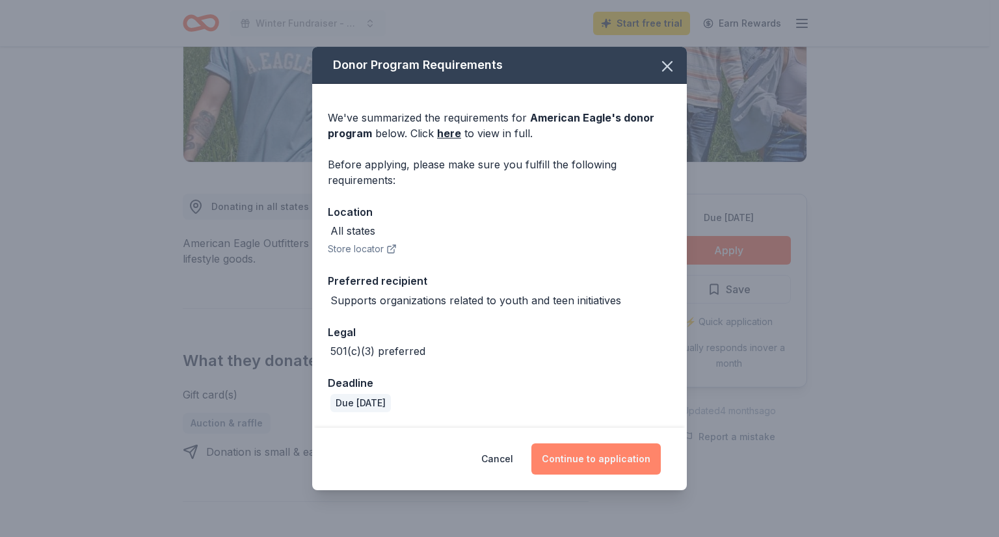
click at [623, 466] on button "Continue to application" at bounding box center [596, 459] width 129 height 31
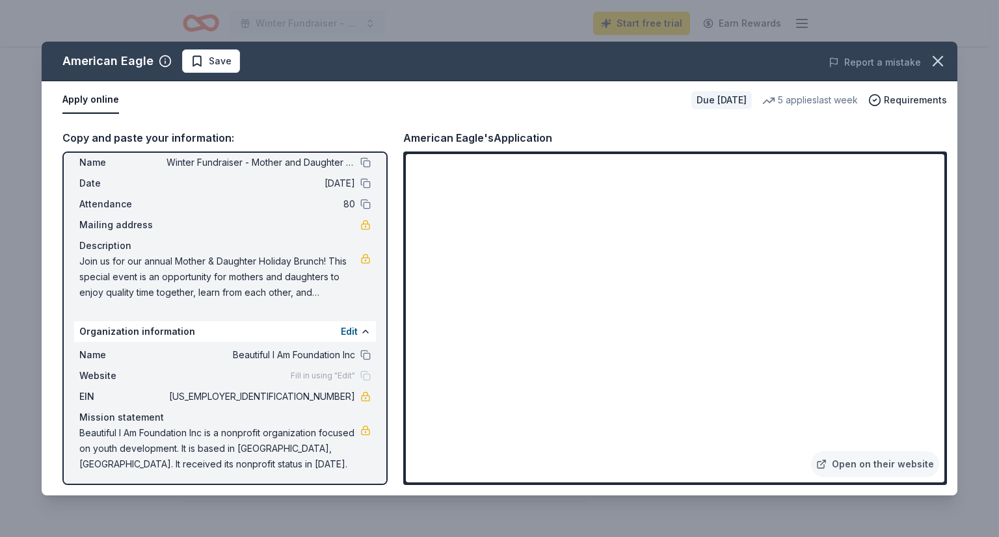
scroll to position [38, 0]
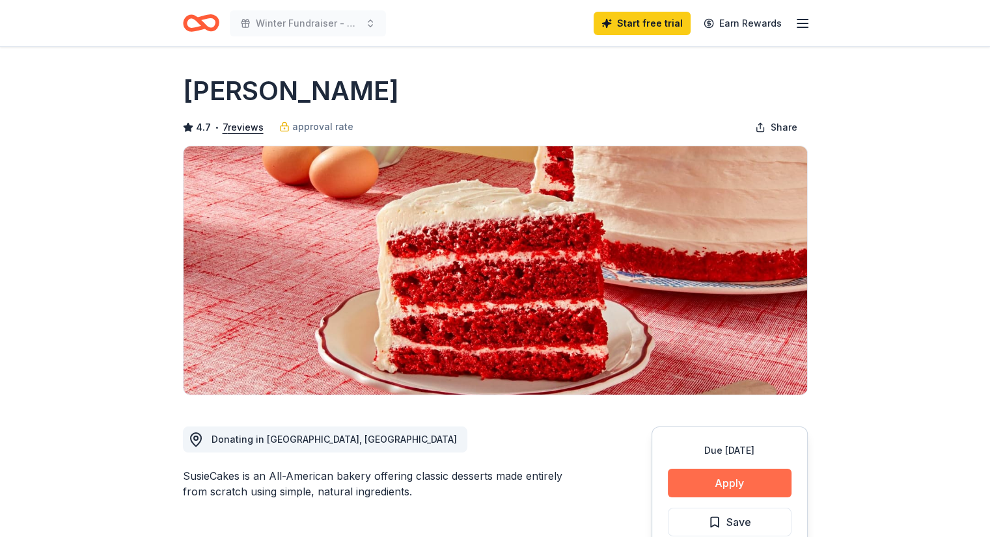
click at [704, 485] on button "Apply" at bounding box center [729, 483] width 124 height 29
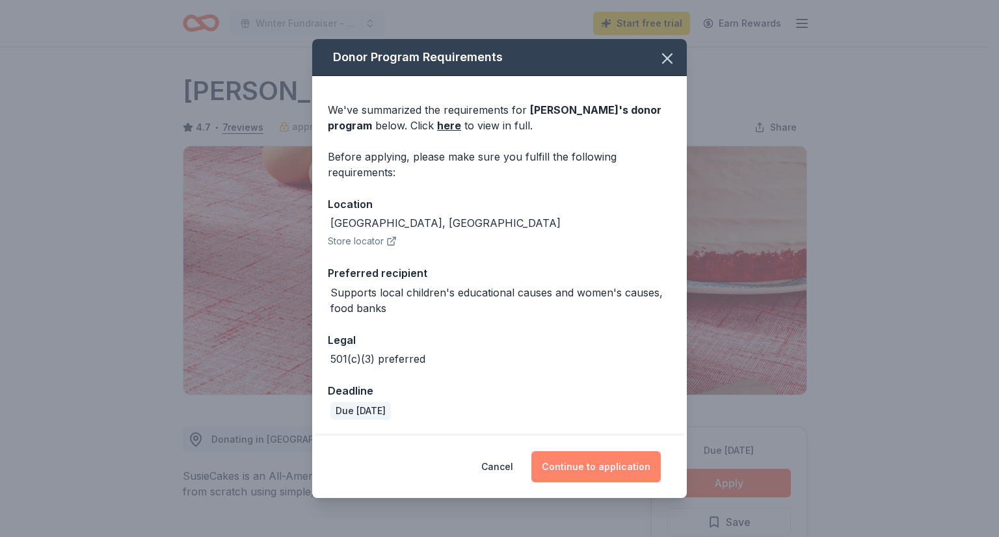
click at [595, 464] on button "Continue to application" at bounding box center [596, 466] width 129 height 31
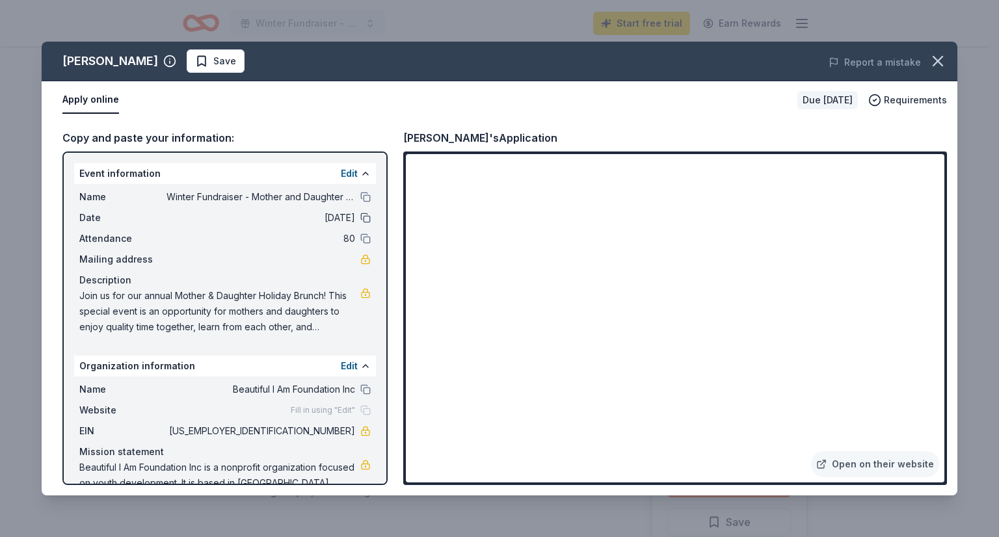
click at [360, 219] on button at bounding box center [365, 218] width 10 height 10
click at [360, 198] on button at bounding box center [365, 197] width 10 height 10
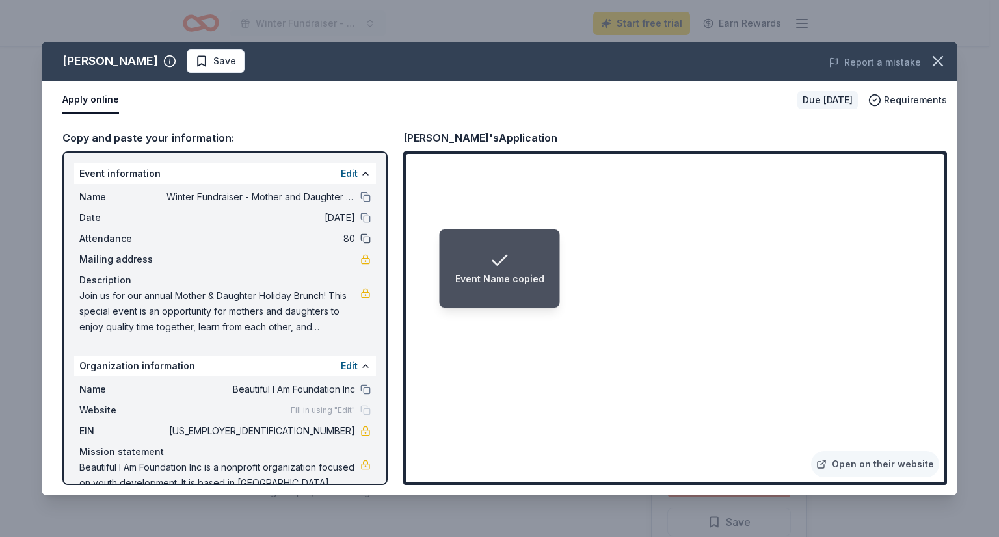
click at [360, 236] on button at bounding box center [365, 239] width 10 height 10
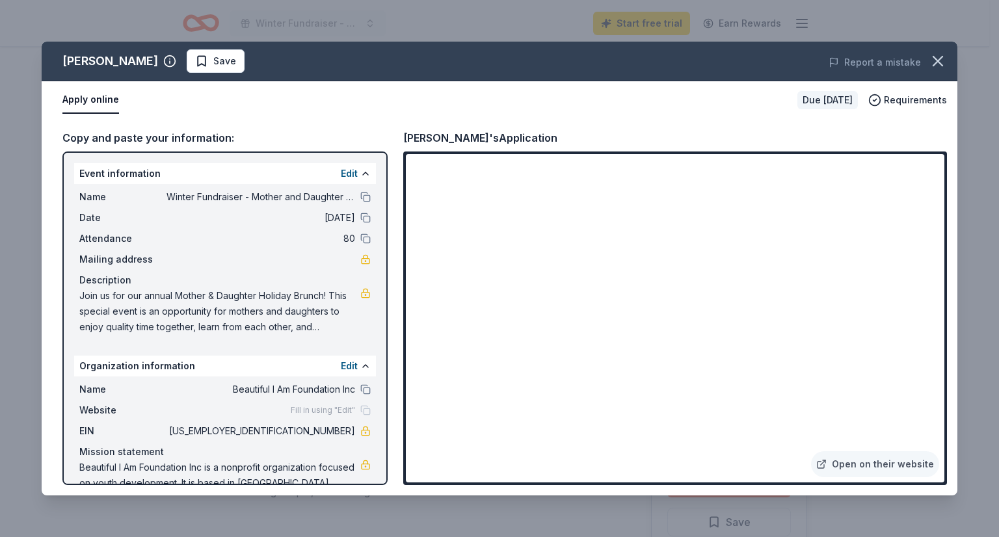
click at [85, 302] on span "Join us for our annual Mother & Daughter Holiday Brunch! This special event is …" at bounding box center [219, 311] width 281 height 47
drag, startPoint x: 78, startPoint y: 295, endPoint x: 310, endPoint y: 331, distance: 234.4
click at [310, 331] on div "Name Winter Fundraiser - Mother and Daughter Holiday Brunch Date 12/13/25 Atten…" at bounding box center [225, 262] width 302 height 156
drag, startPoint x: 602, startPoint y: 175, endPoint x: 765, endPoint y: 136, distance: 167.9
click at [765, 136] on div "Susie Cakes's Application" at bounding box center [675, 137] width 544 height 17
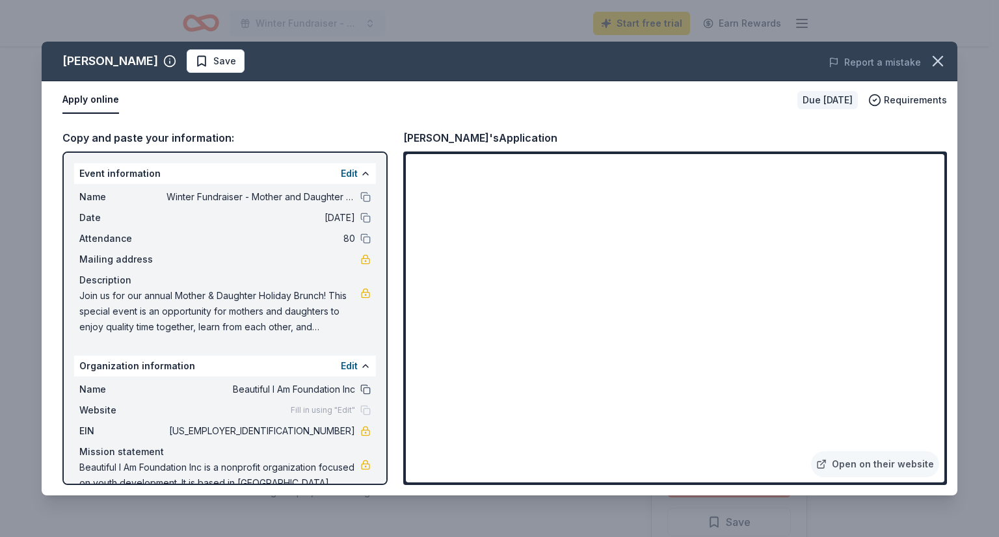
click at [360, 392] on button at bounding box center [365, 389] width 10 height 10
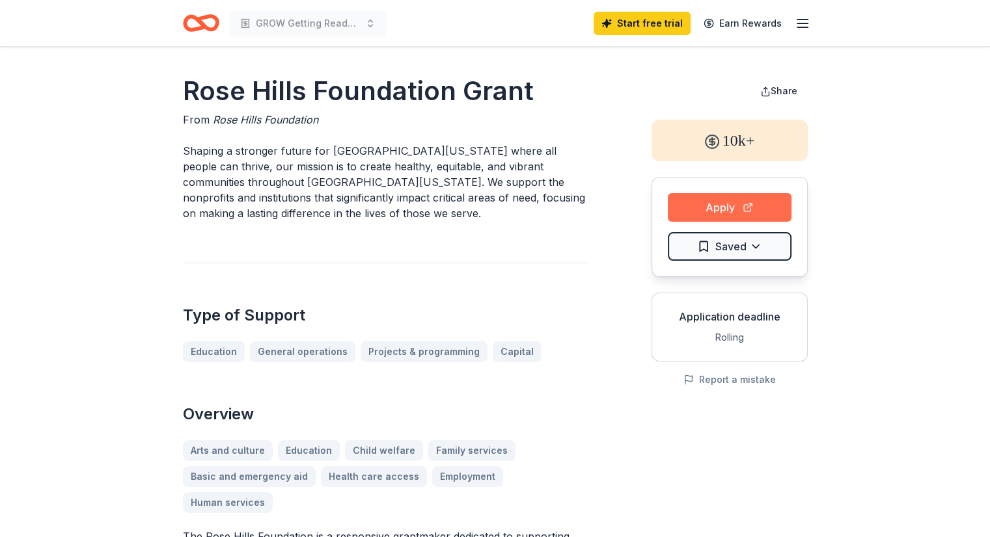
click at [735, 193] on button "Apply" at bounding box center [729, 207] width 124 height 29
